Goal: Find specific fact: Find specific fact

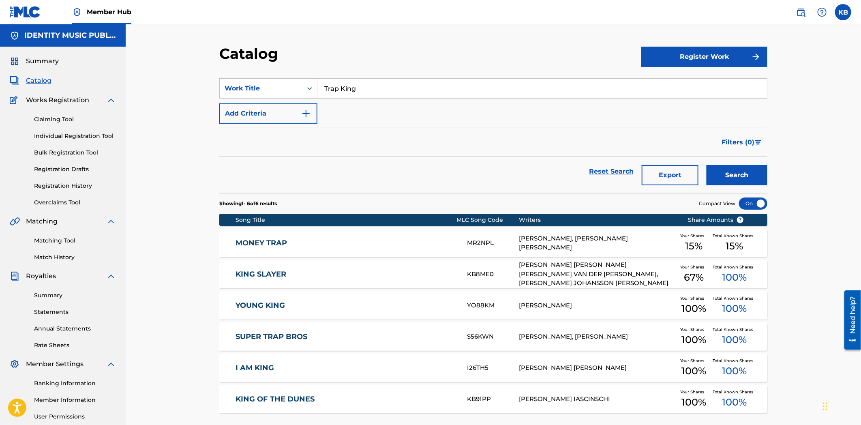
drag, startPoint x: 361, startPoint y: 92, endPoint x: 269, endPoint y: 103, distance: 92.6
click at [269, 103] on div "SearchWithCriteria20a3d33a-0254-4a31-afe2-f67a2917b430 Work Title Trap King Add…" at bounding box center [493, 100] width 548 height 45
paste input "54WET"
type input "T54WET"
click at [248, 83] on div "Work Title" at bounding box center [261, 88] width 83 height 15
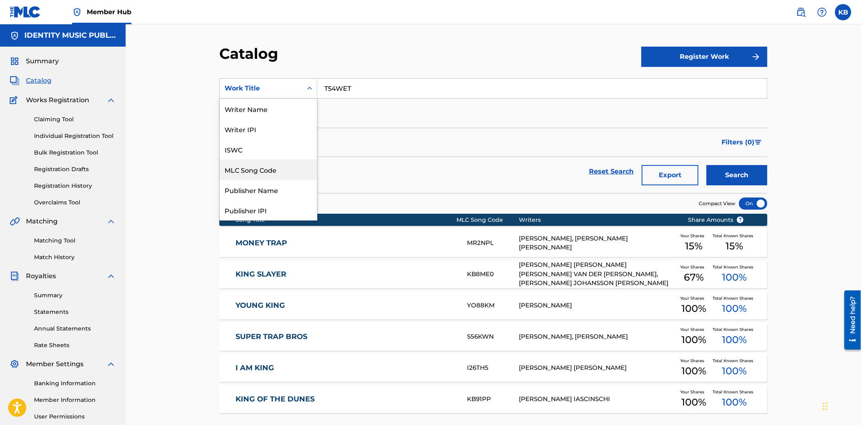
click at [241, 174] on div "MLC Song Code" at bounding box center [268, 169] width 97 height 20
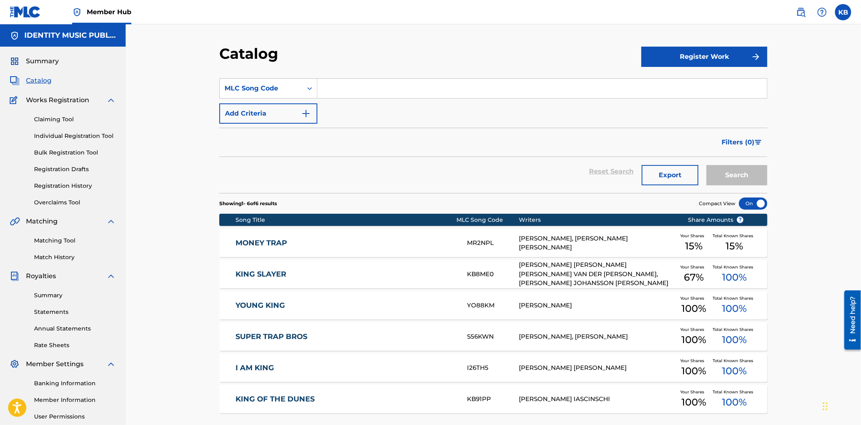
drag, startPoint x: 360, startPoint y: 84, endPoint x: 470, endPoint y: 112, distance: 113.9
click at [361, 84] on input "Search Form" at bounding box center [542, 88] width 450 height 19
paste input "T54WET"
type input "T54WET"
click at [748, 176] on button "Search" at bounding box center [737, 175] width 61 height 20
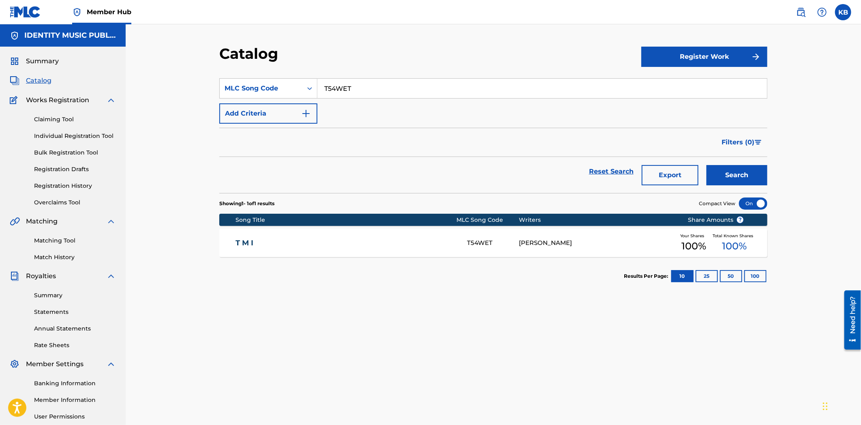
click at [382, 240] on link "T M I" at bounding box center [346, 242] width 221 height 9
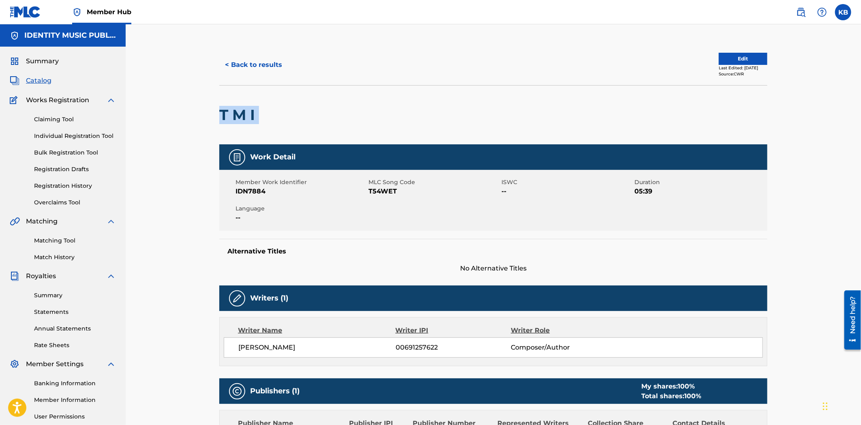
drag, startPoint x: 236, startPoint y: 116, endPoint x: 292, endPoint y: 119, distance: 56.0
click at [292, 119] on div "< Back to results Edit Last Edited: [DATE] Source: CWR T M I Work Detail Member…" at bounding box center [494, 305] width 568 height 520
copy div "T M I"
